Goal: Transaction & Acquisition: Subscribe to service/newsletter

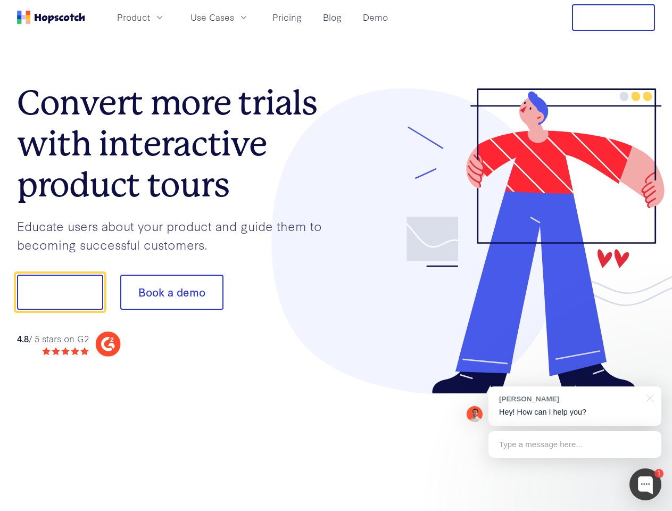
click at [336, 255] on div at bounding box center [495, 241] width 319 height 306
click at [150, 17] on span "Product" at bounding box center [133, 17] width 33 height 13
click at [234, 17] on span "Use Cases" at bounding box center [212, 17] width 44 height 13
click at [613, 18] on button "Free Trial" at bounding box center [613, 17] width 83 height 27
click at [60, 292] on button "Show me!" at bounding box center [60, 291] width 86 height 35
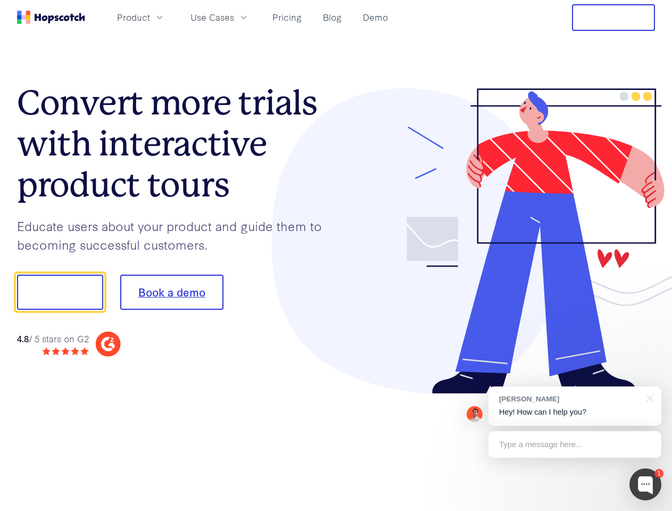
click at [171, 292] on button "Book a demo" at bounding box center [171, 291] width 103 height 35
click at [645, 484] on div at bounding box center [645, 484] width 32 height 32
click at [575, 406] on div "[PERSON_NAME] Hey! How can I help you?" at bounding box center [574, 405] width 173 height 39
click at [648, 397] on div at bounding box center [561, 362] width 199 height 212
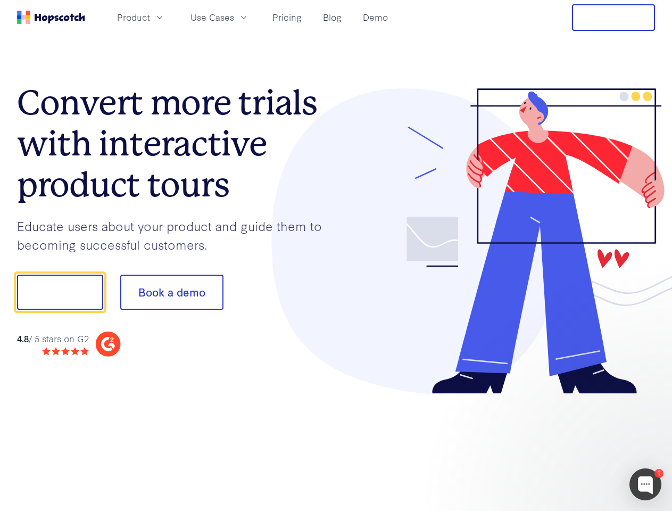
click at [575, 444] on div at bounding box center [561, 362] width 199 height 212
